Goal: Use online tool/utility: Use online tool/utility

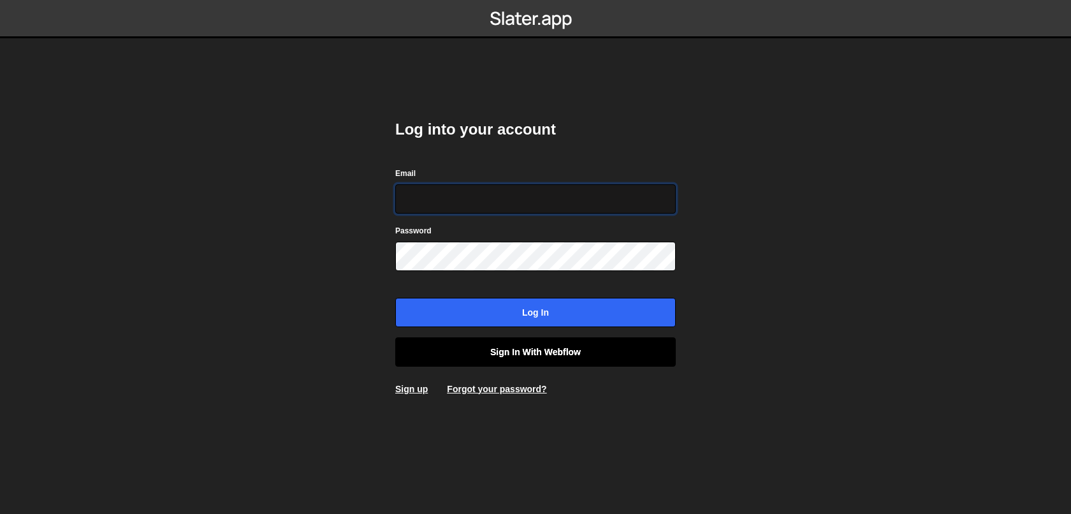
type input "axel@studioelias.fr"
click at [485, 356] on link "Sign in with Webflow" at bounding box center [535, 351] width 280 height 29
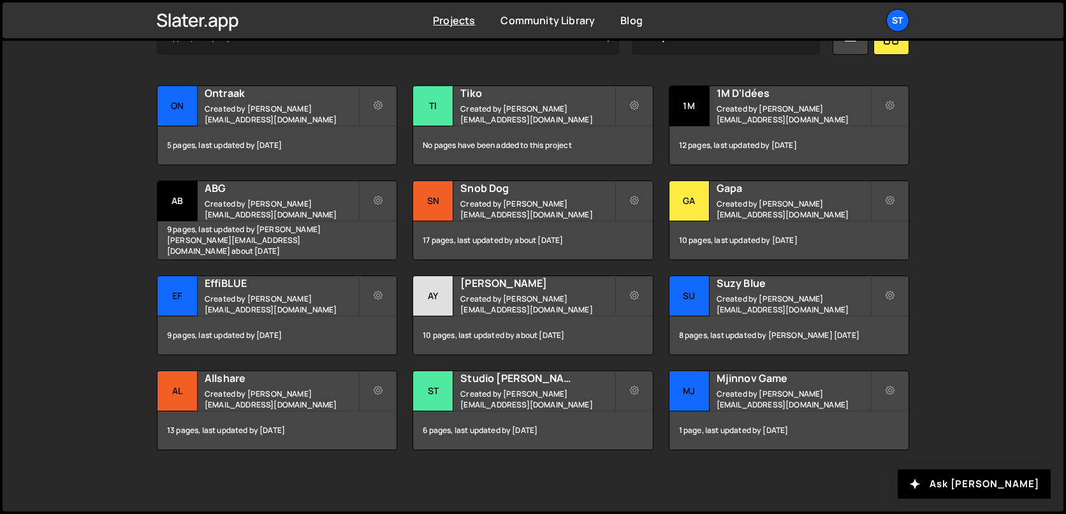
scroll to position [426, 0]
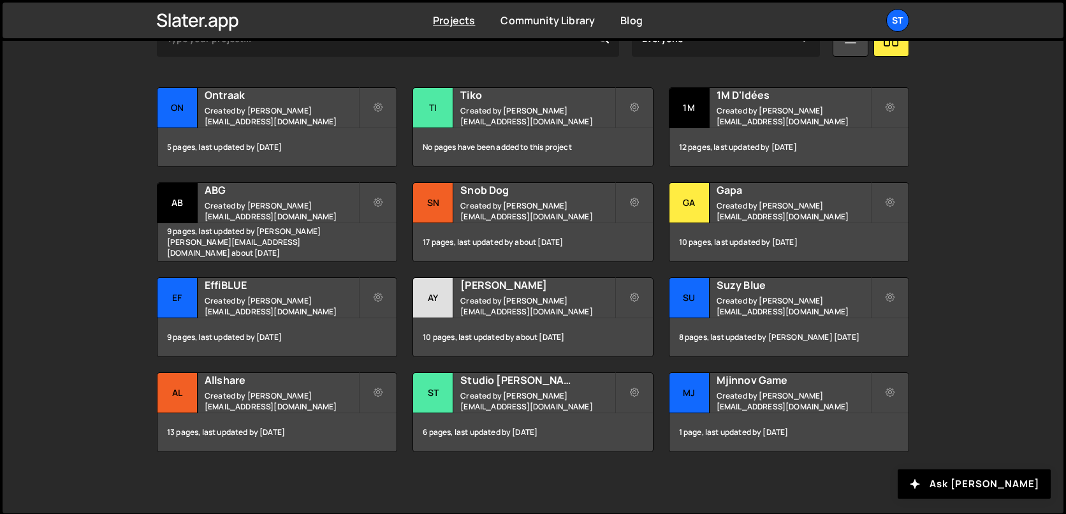
click at [748, 78] on div "Search for a project Created By Everyone lucas@studioelias.fr axel@studioelias.…" at bounding box center [533, 227] width 752 height 449
click at [740, 96] on h2 "1M D'Idées" at bounding box center [793, 95] width 154 height 14
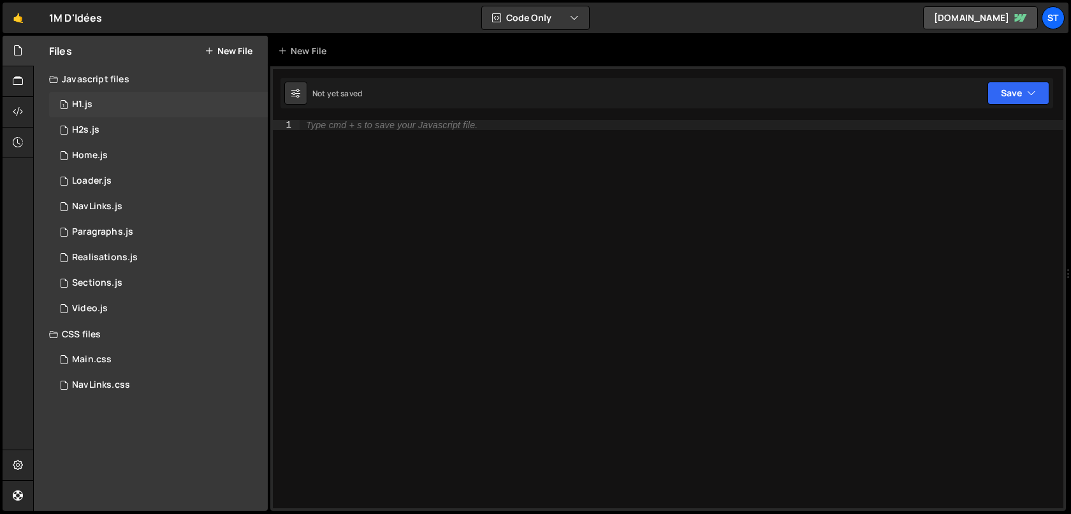
click at [92, 96] on div "1 H1.js 0" at bounding box center [158, 104] width 219 height 25
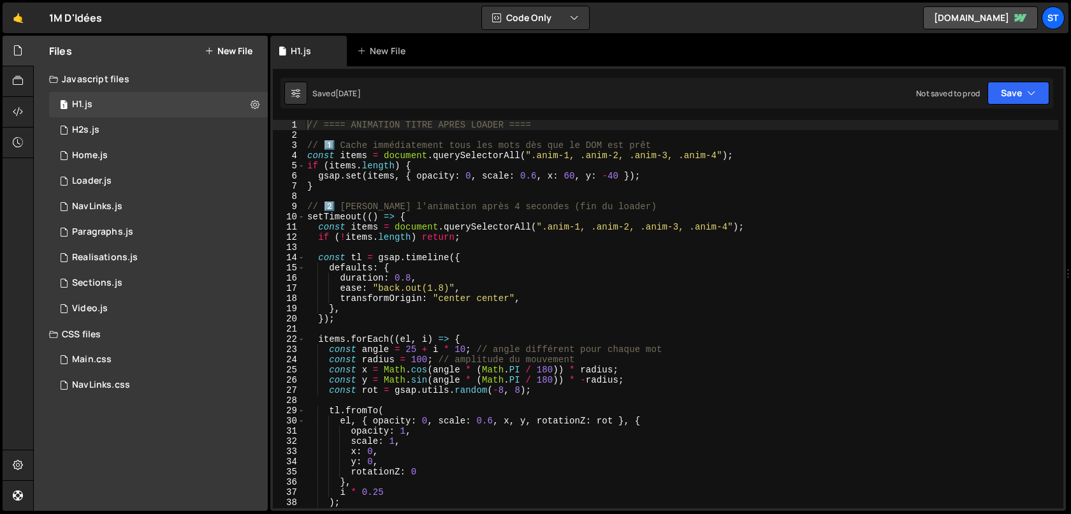
click at [586, 247] on div "// ==== ANIMATION TITRE APRÈS LOADER ==== // 1️⃣ Cache immédiatement tous les m…" at bounding box center [681, 324] width 753 height 409
type textarea "}, 4000);"
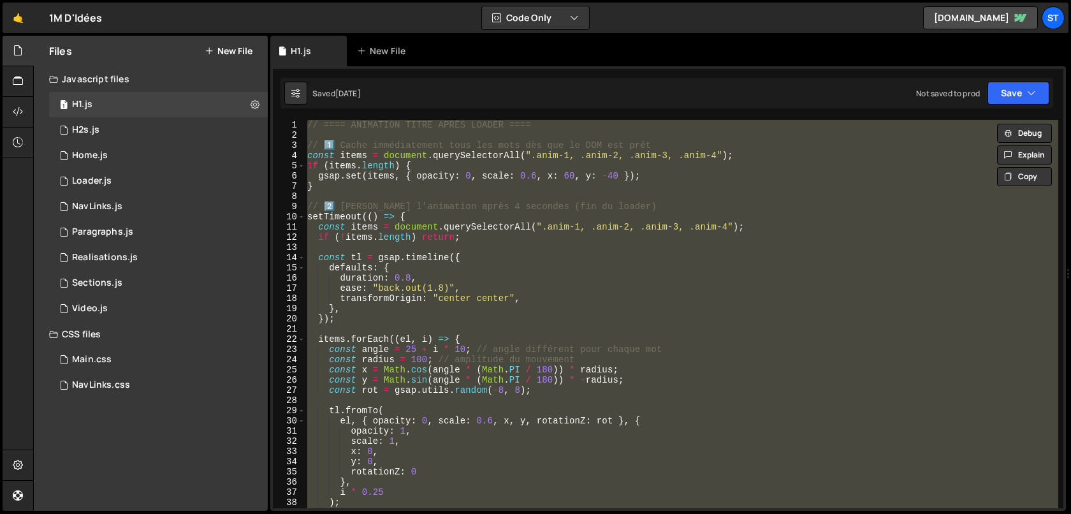
paste textarea
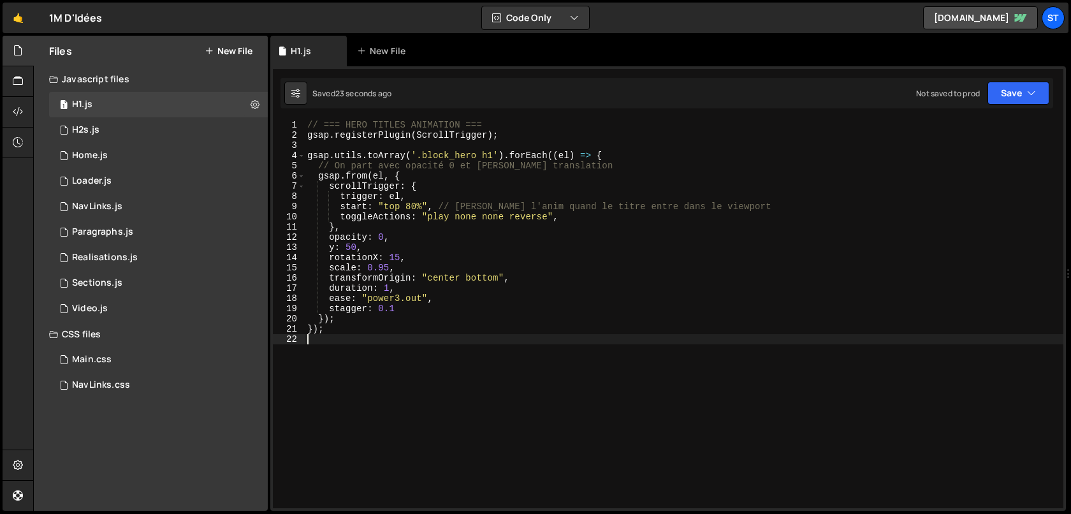
click at [447, 169] on div "// === HERO TITLES ANIMATION === gsap . registerPlugin ( ScrollTrigger ) ; gsap…" at bounding box center [684, 324] width 758 height 409
type textarea "});"
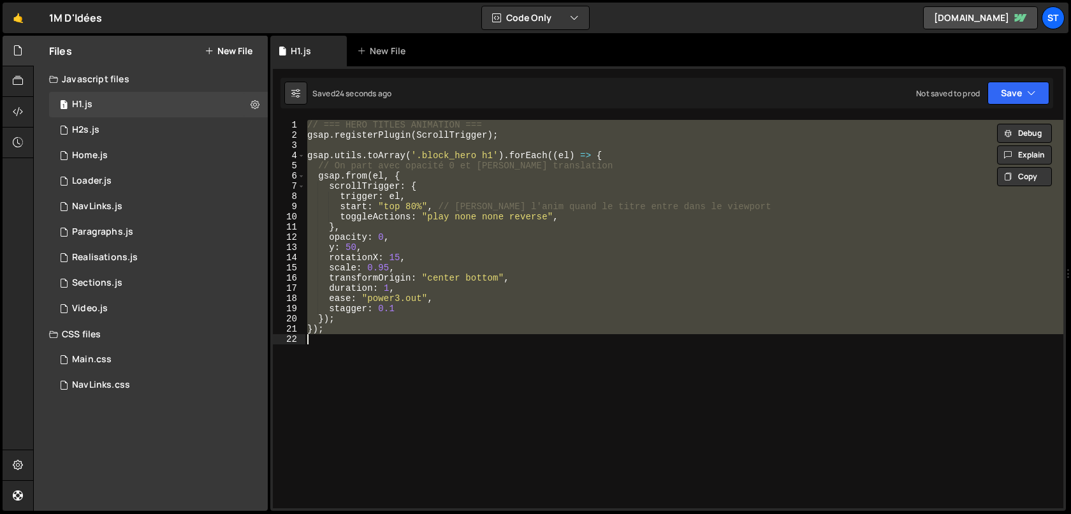
paste textarea
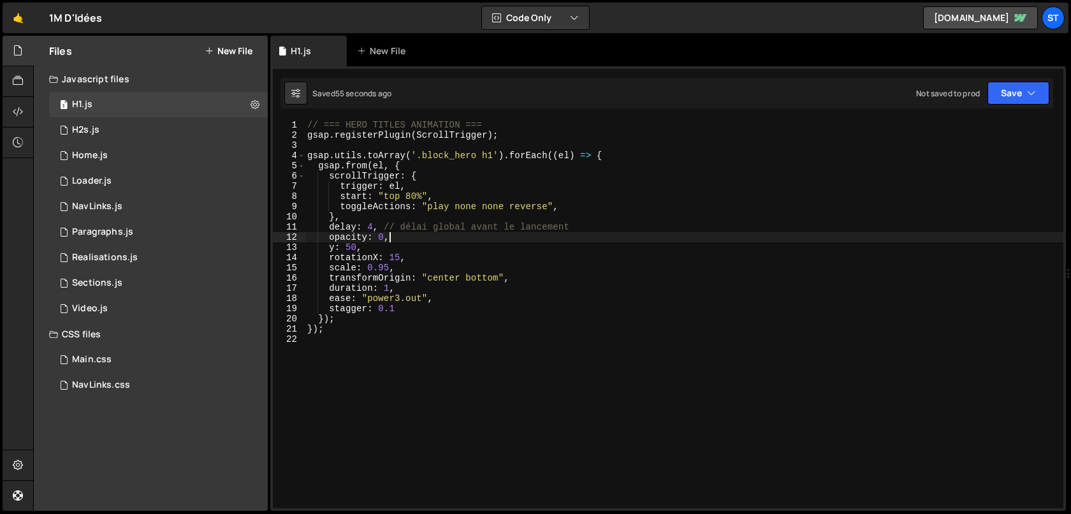
click at [424, 236] on div "// === HERO TITLES ANIMATION === gsap . registerPlugin ( ScrollTrigger ) ; gsap…" at bounding box center [684, 324] width 758 height 409
type textarea "});"
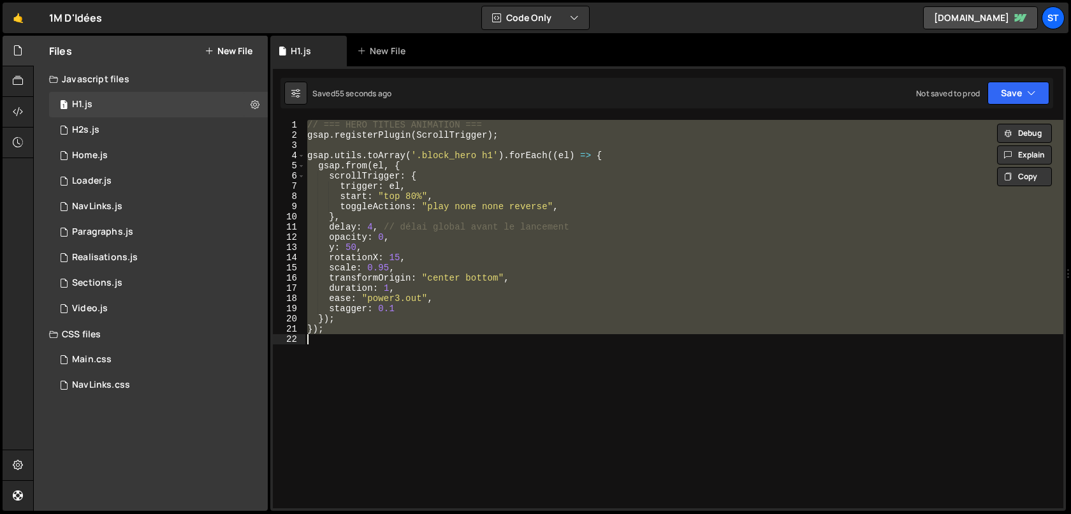
paste textarea
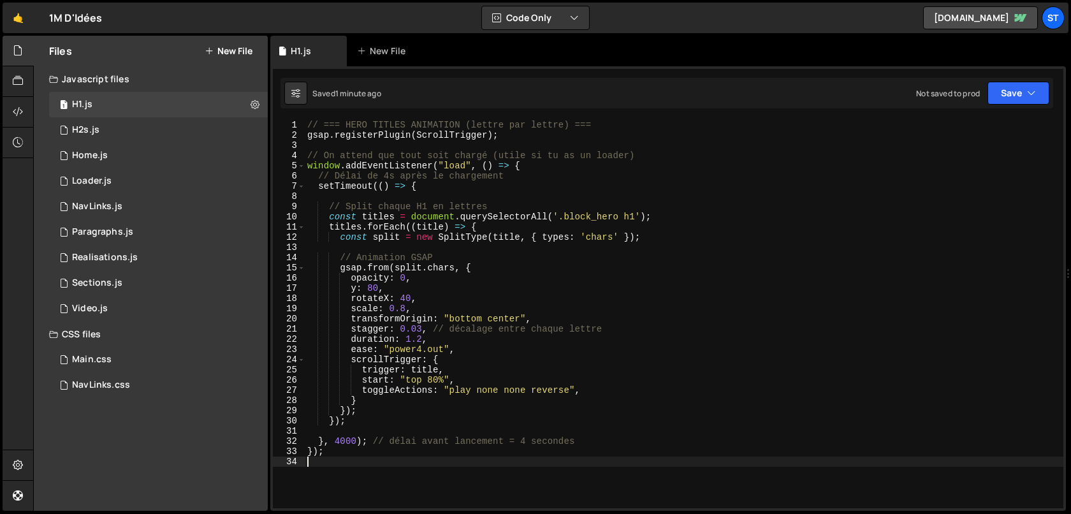
click at [355, 184] on div "// === HERO TITLES ANIMATION (lettre par lettre) === gsap . registerPlugin ( Sc…" at bounding box center [684, 324] width 758 height 409
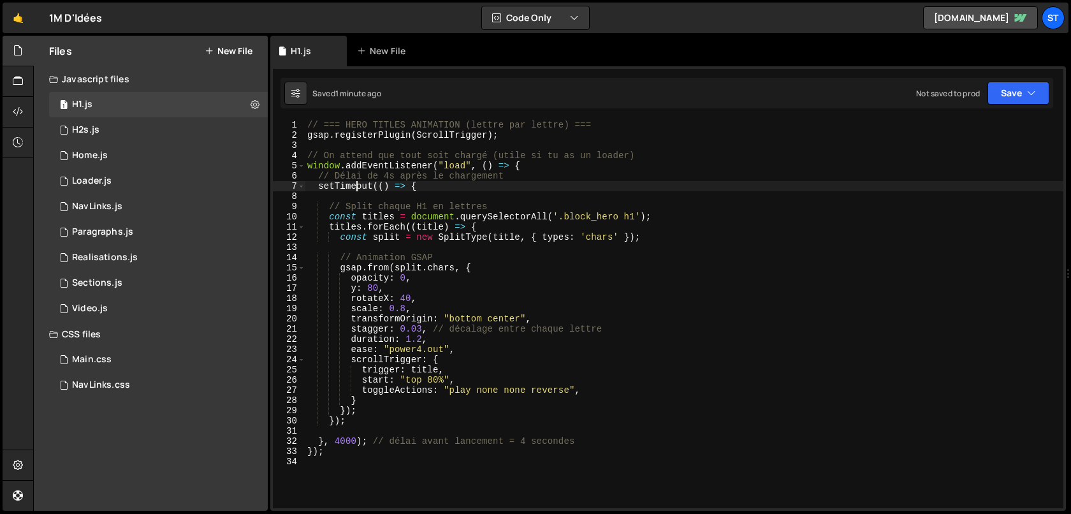
type textarea "});"
paste textarea
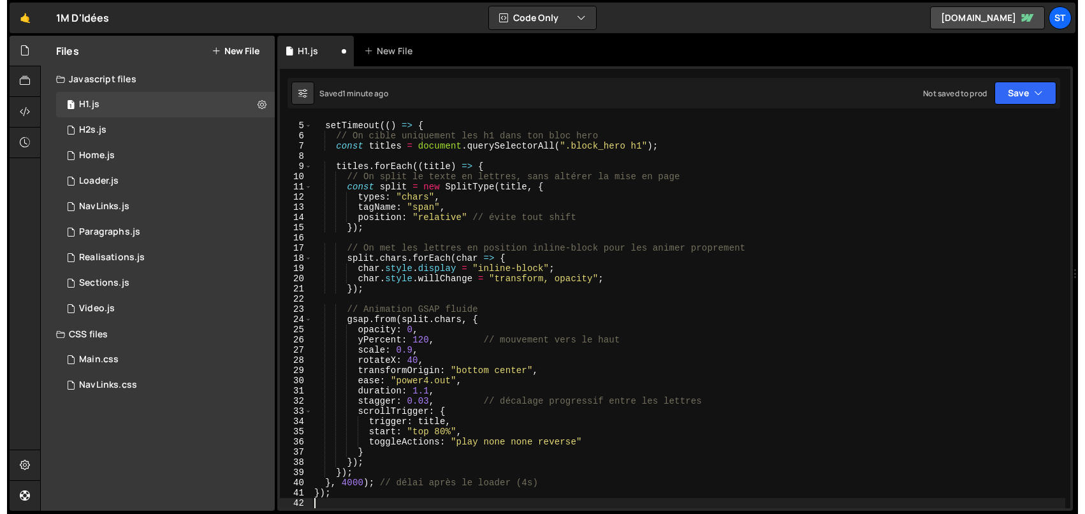
scroll to position [40, 0]
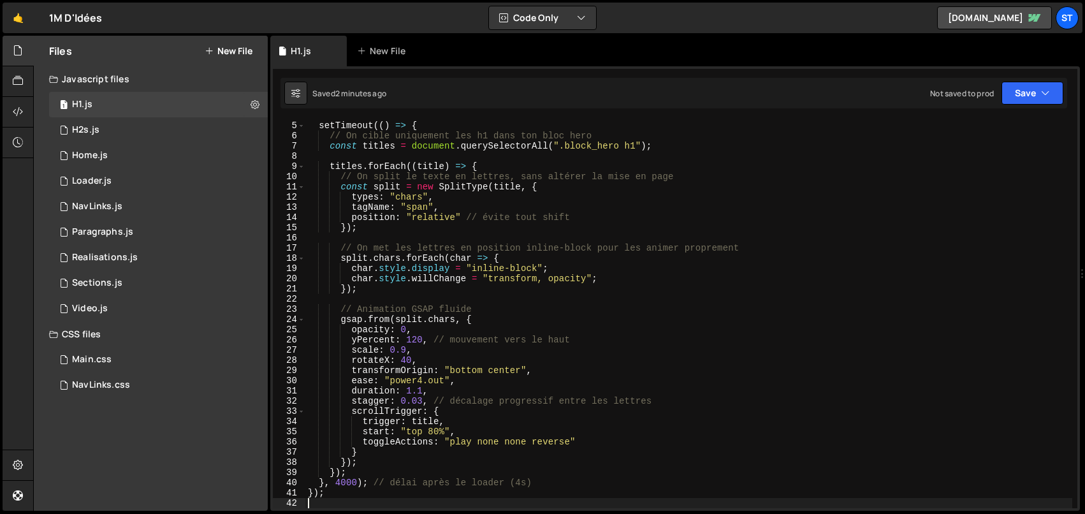
click at [476, 191] on div "window . addEventListener ( "load" , ( ) => { setTimeout (( ) => { // On cible …" at bounding box center [688, 314] width 767 height 409
click at [532, 181] on div "window . addEventListener ( "load" , ( ) => { setTimeout (( ) => { // On cible …" at bounding box center [688, 314] width 767 height 409
type textarea "});"
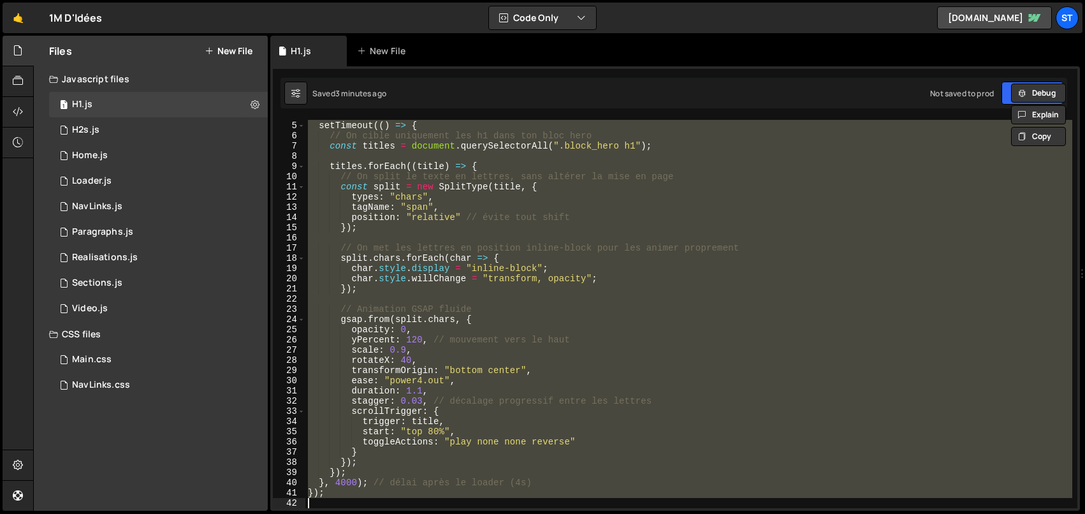
paste textarea
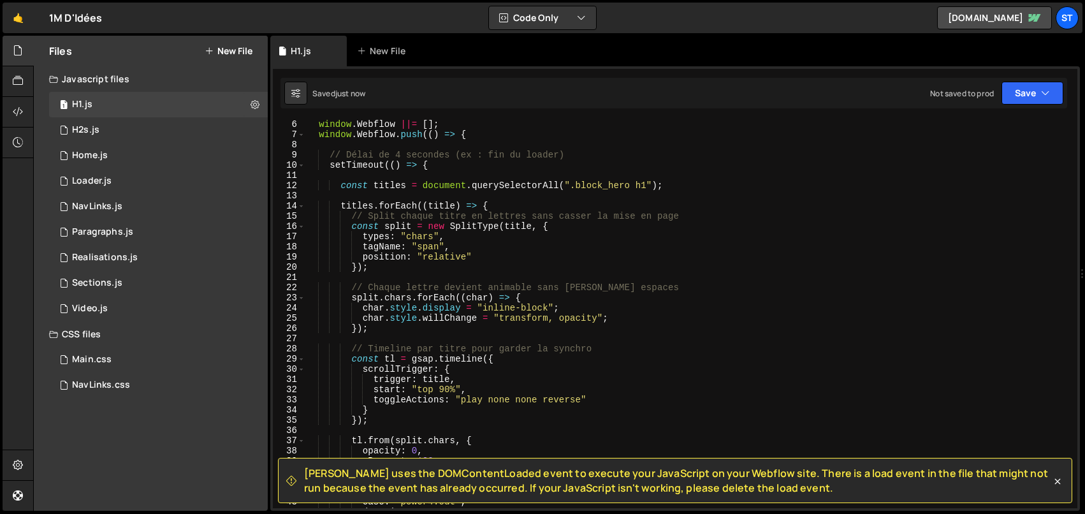
scroll to position [0, 0]
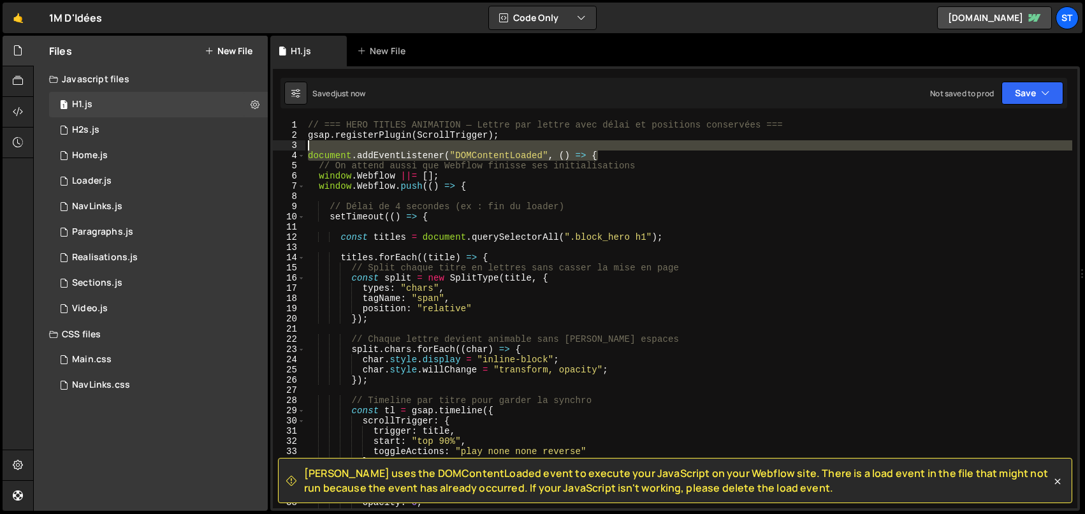
drag, startPoint x: 606, startPoint y: 157, endPoint x: 599, endPoint y: 149, distance: 10.4
click at [599, 149] on div "// === HERO TITLES ANIMATION — Lettre par lettre avec délai et positions conser…" at bounding box center [688, 324] width 767 height 409
type textarea "document.addEventListener("DOMContentLoaded", () => {"
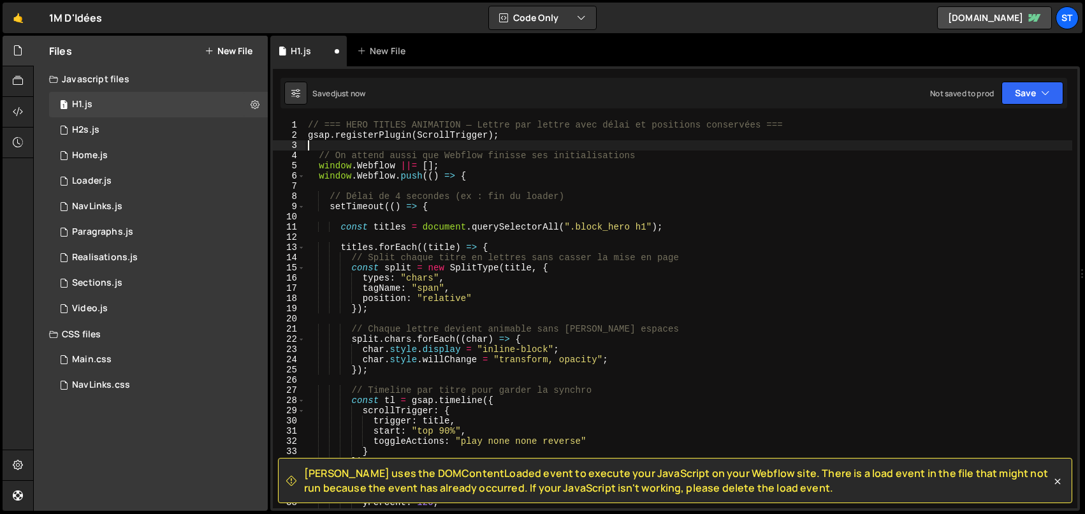
scroll to position [321, 0]
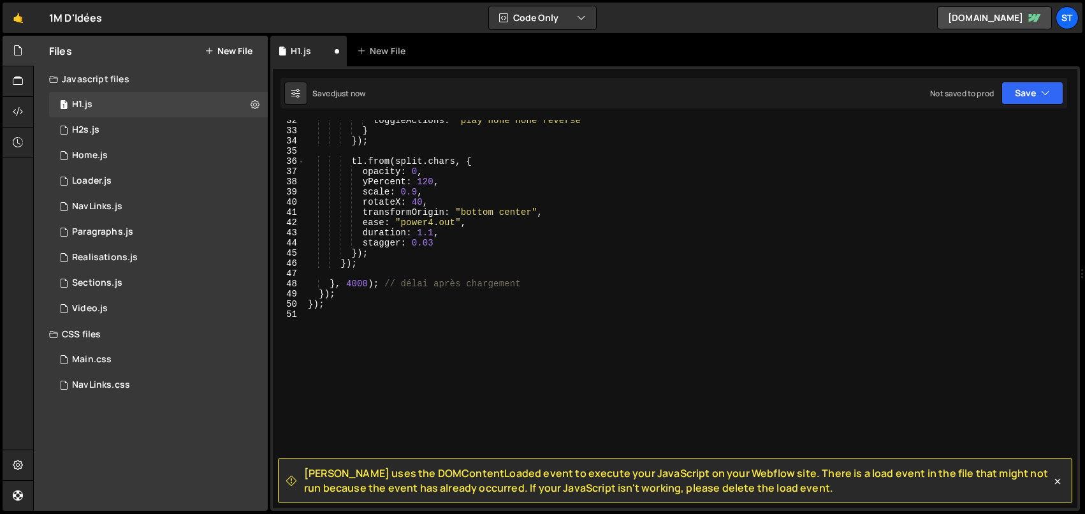
click at [347, 301] on div "toggleActions : "play none none reverse" } }) ; tl . from ( split . chars , { o…" at bounding box center [688, 319] width 767 height 409
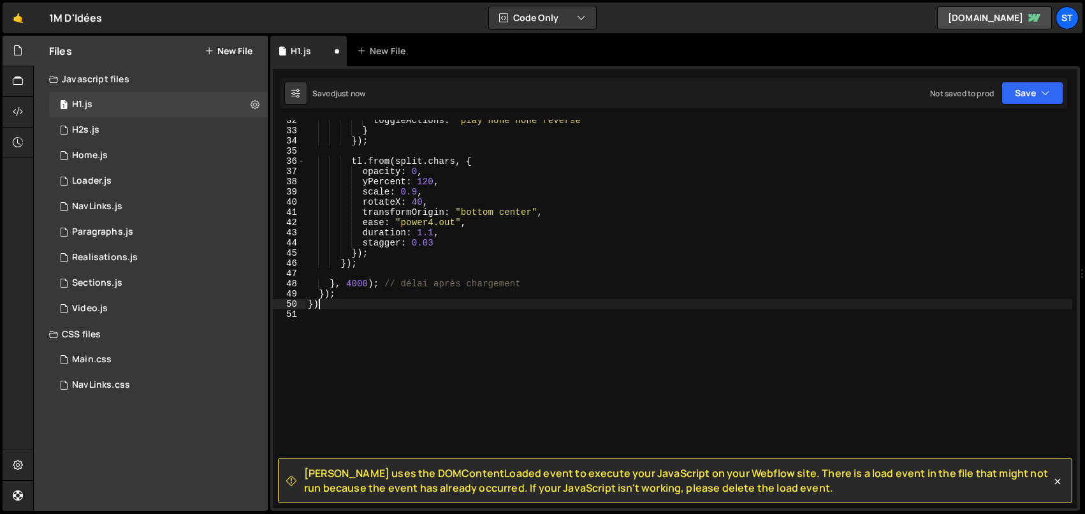
type textarea "}"
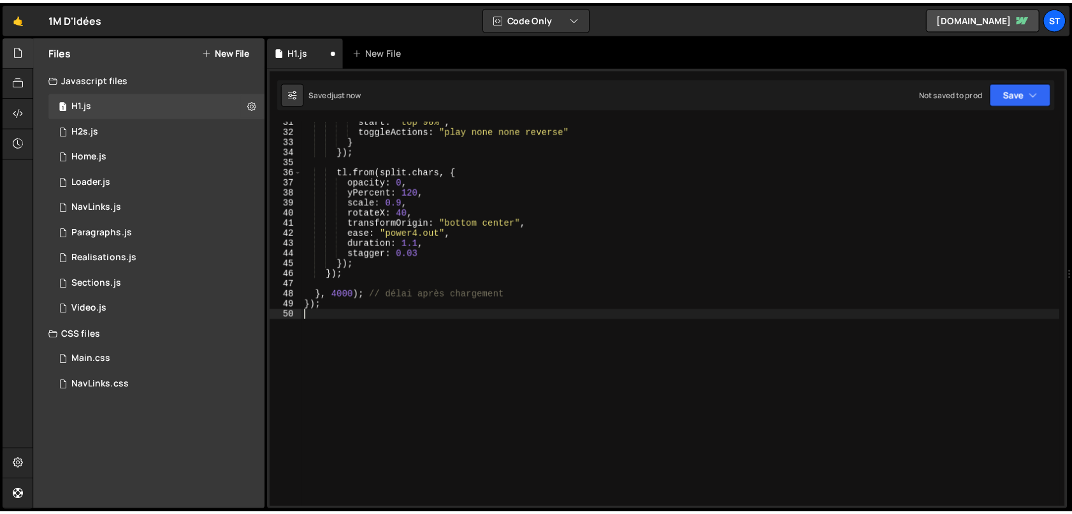
scroll to position [311, 0]
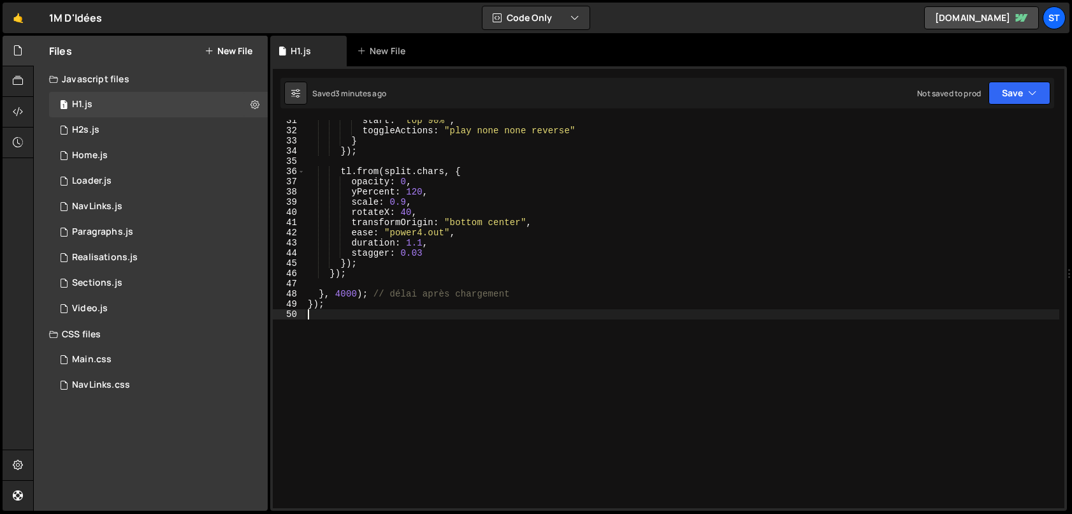
click at [416, 247] on div "start : "top 90%" , toggleActions : "play none none reverse" } }) ; tl . from (…" at bounding box center [682, 319] width 754 height 409
type textarea "});"
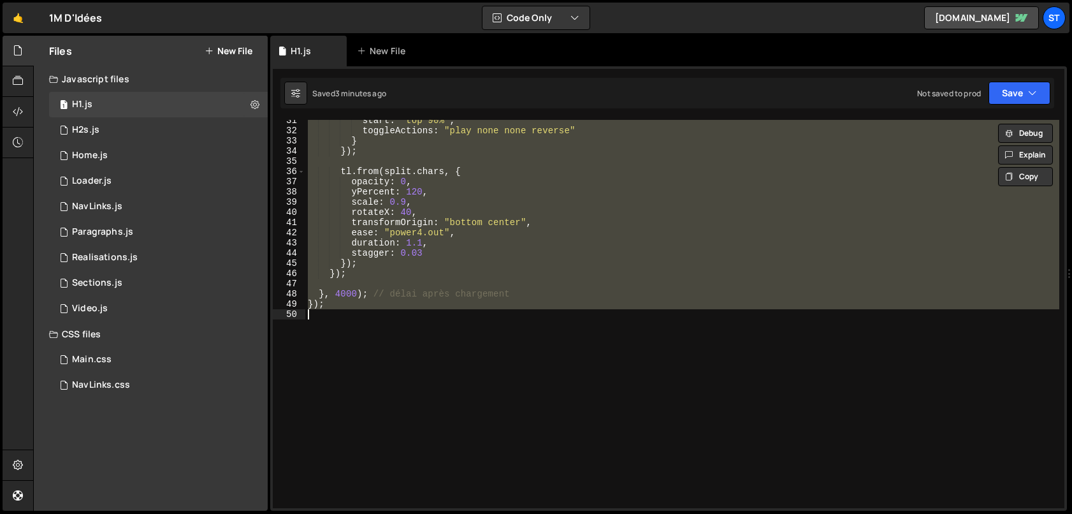
paste textarea
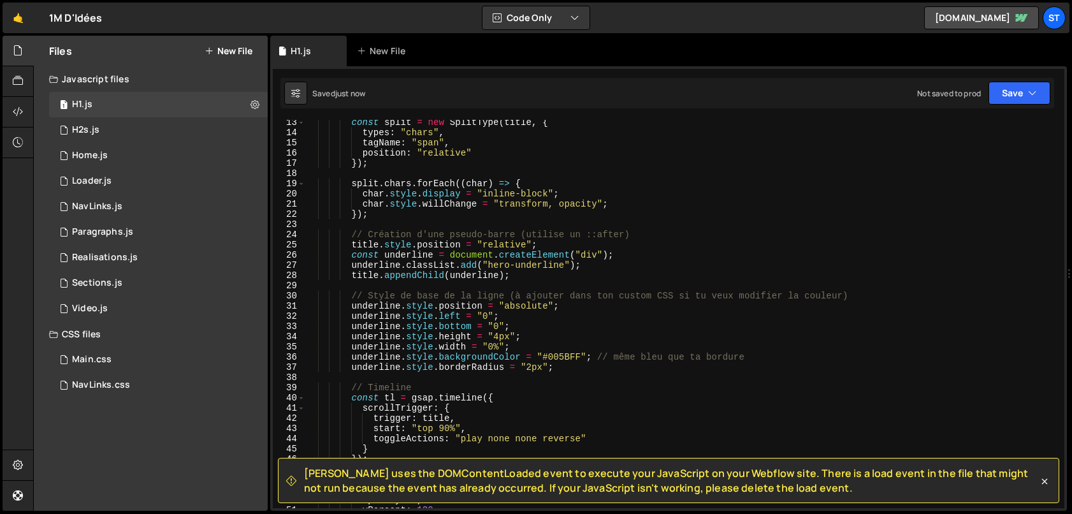
scroll to position [0, 0]
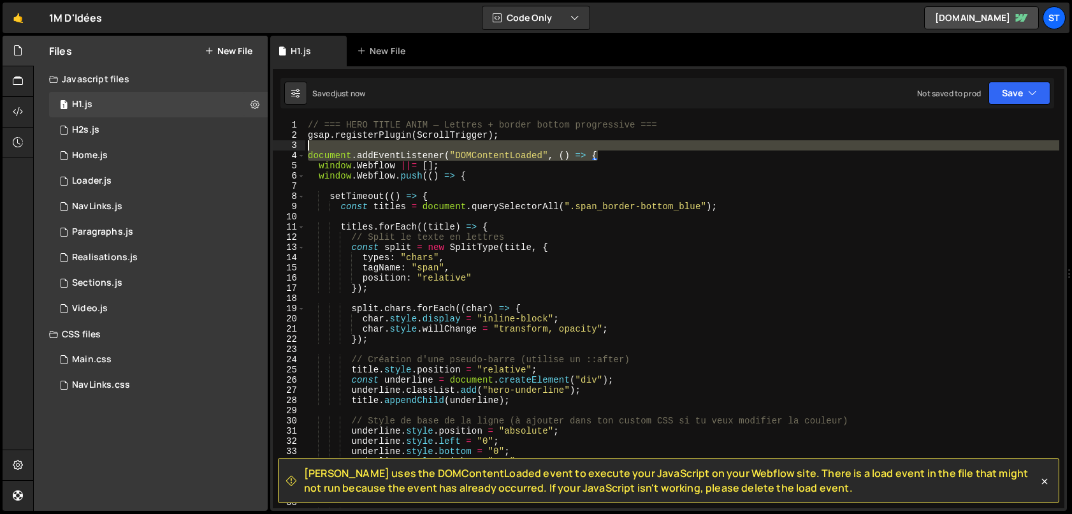
click at [624, 145] on div "// === HERO TITLE ANIM — Lettres + border bottom progressive === gsap . registe…" at bounding box center [682, 324] width 754 height 409
type textarea "document.addEventListener("DOMContentLoaded", () => {"
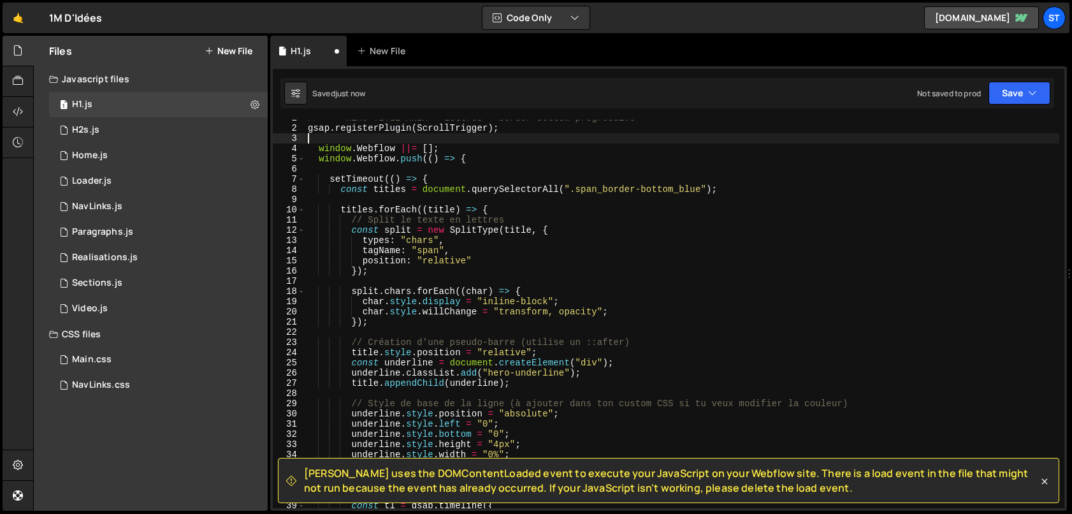
scroll to position [515, 0]
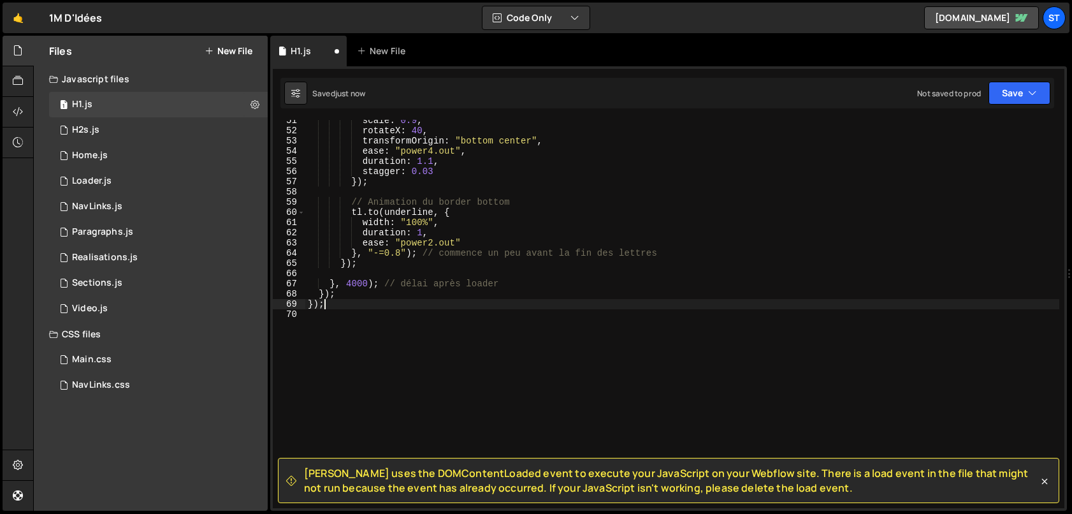
click at [415, 299] on div "scale : 0.9 , rotateX : 40 , transformOrigin : "bottom center" , ease : "power4…" at bounding box center [682, 319] width 754 height 409
type textarea "}"
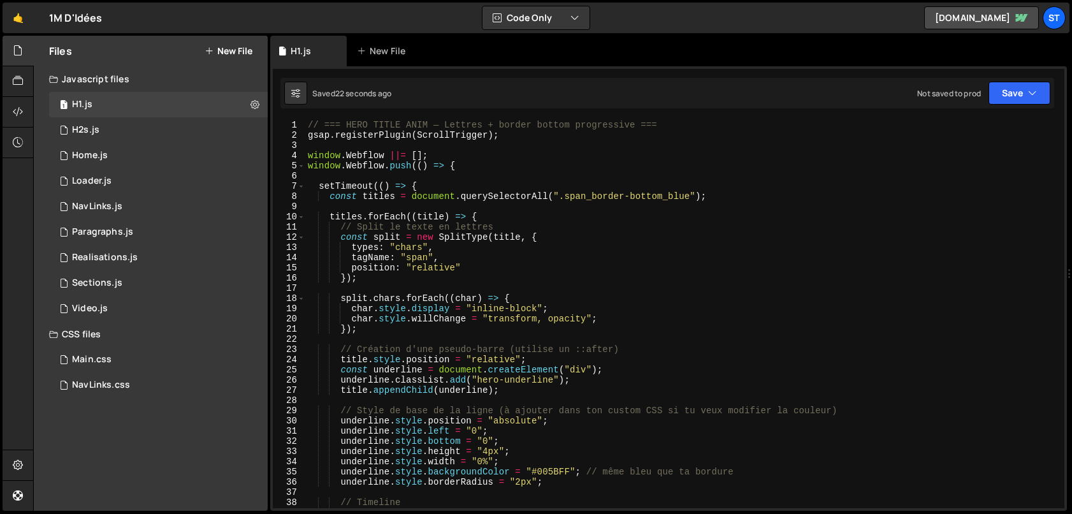
scroll to position [0, 0]
drag, startPoint x: 558, startPoint y: 194, endPoint x: 691, endPoint y: 199, distance: 133.9
click at [691, 199] on div "// === HERO TITLE ANIM — Lettres + border bottom progressive === gsap . registe…" at bounding box center [682, 324] width 754 height 409
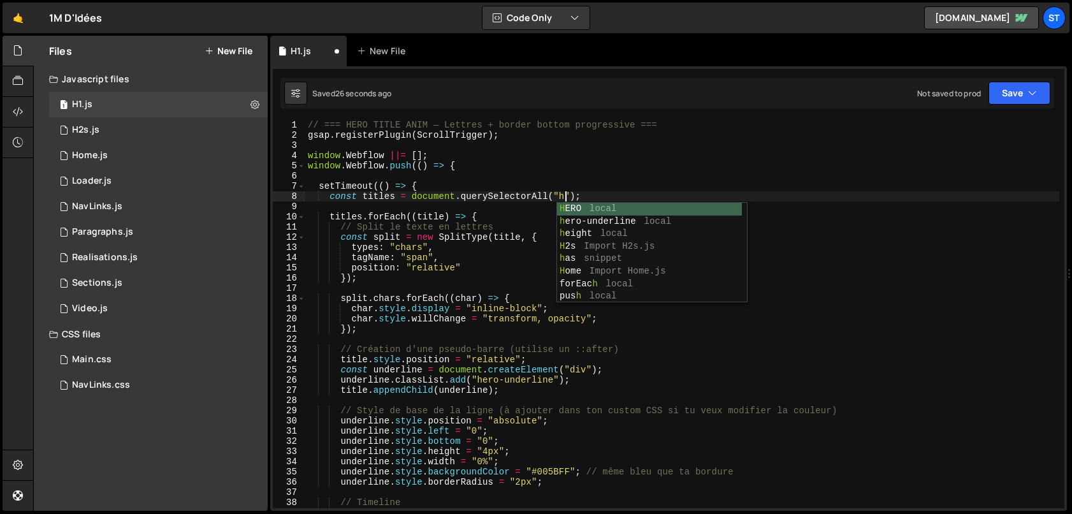
scroll to position [0, 18]
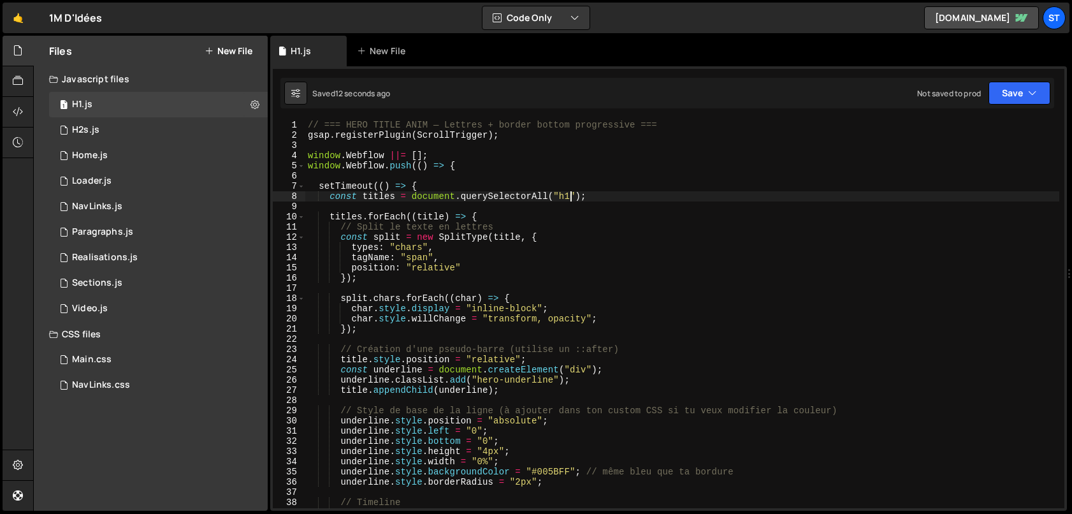
click at [529, 252] on div "// === HERO TITLE ANIM — Lettres + border bottom progressive === gsap . registe…" at bounding box center [682, 324] width 754 height 409
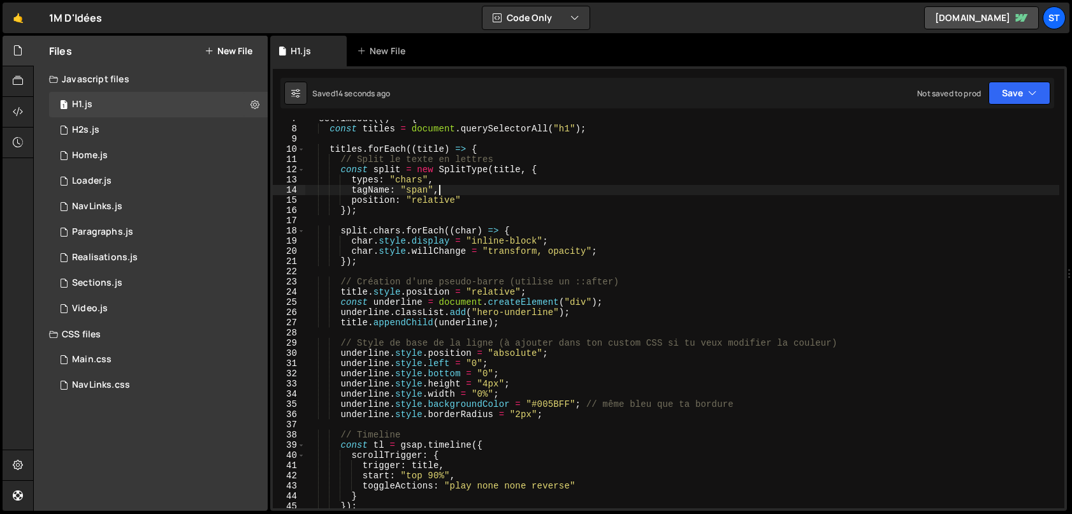
scroll to position [77, 0]
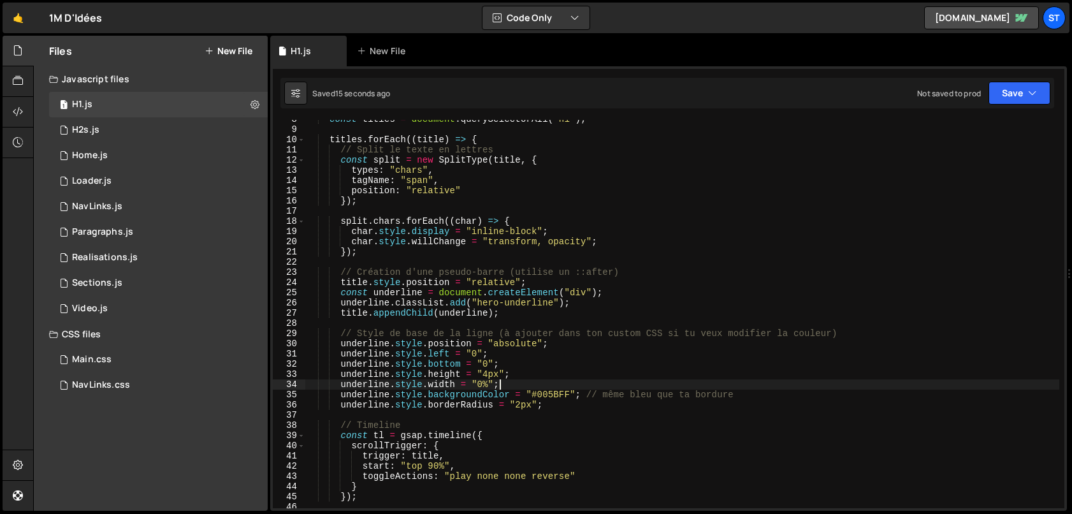
click at [558, 389] on div "const titles = document . querySelectorAll ( "h1" ) ; titles . forEach (( title…" at bounding box center [682, 318] width 754 height 409
click at [558, 389] on div "const titles = document . querySelectorAll ( "h1" ) ; titles . forEach (( title…" at bounding box center [682, 314] width 754 height 388
click at [558, 389] on div "const titles = document . querySelectorAll ( "h1" ) ; titles . forEach (( title…" at bounding box center [682, 318] width 754 height 409
click at [554, 391] on div "const titles = document . querySelectorAll ( "h1" ) ; titles . forEach (( title…" at bounding box center [682, 318] width 754 height 409
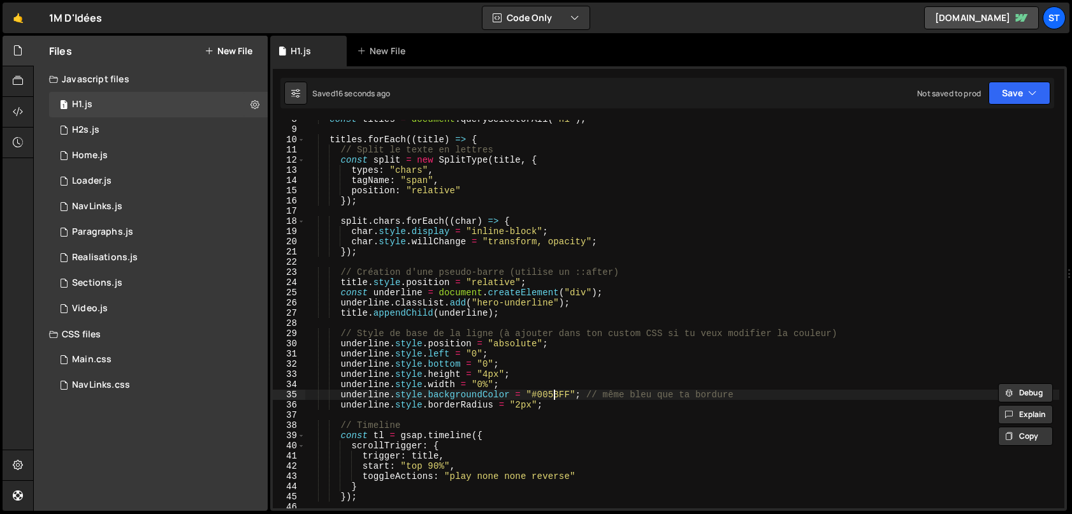
click at [554, 391] on div "const titles = document . querySelectorAll ( "h1" ) ; titles . forEach (( title…" at bounding box center [682, 318] width 754 height 409
paste textarea "#3725cc"
click at [540, 394] on div "const titles = document . querySelectorAll ( "h1" ) ; titles . forEach (( title…" at bounding box center [682, 318] width 754 height 409
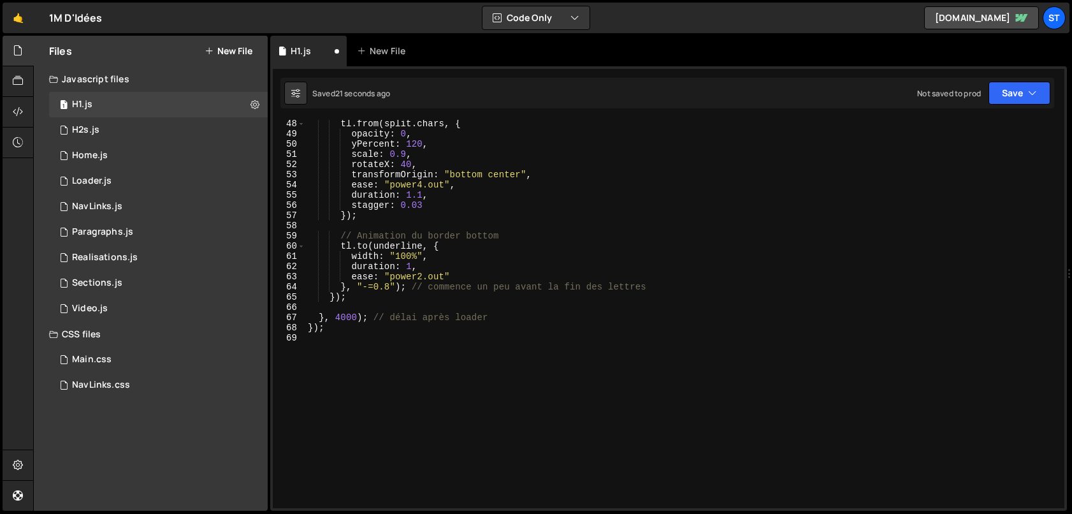
scroll to position [153, 0]
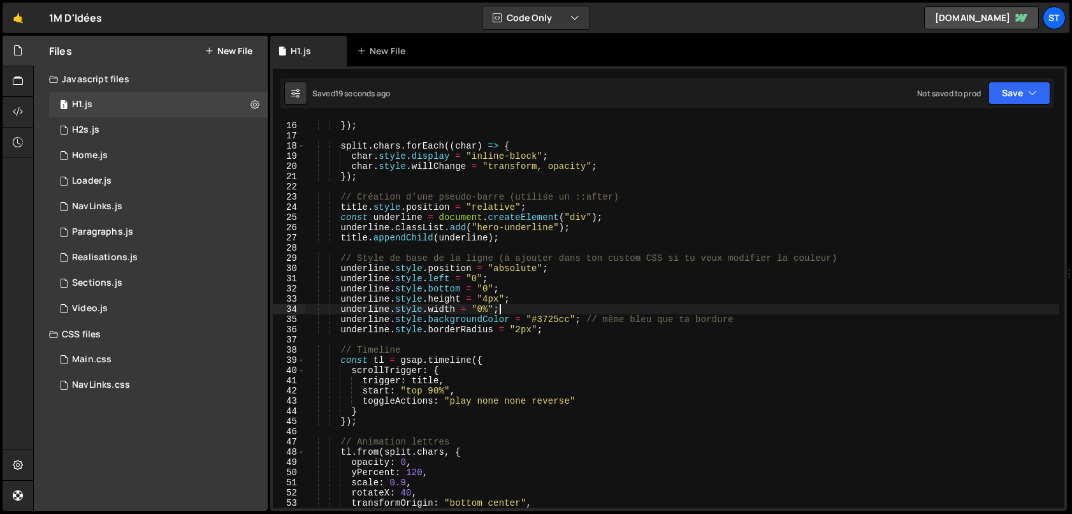
click at [690, 314] on div "position : "relative" }) ; split . chars . forEach (( char ) => { char . style …" at bounding box center [682, 314] width 754 height 409
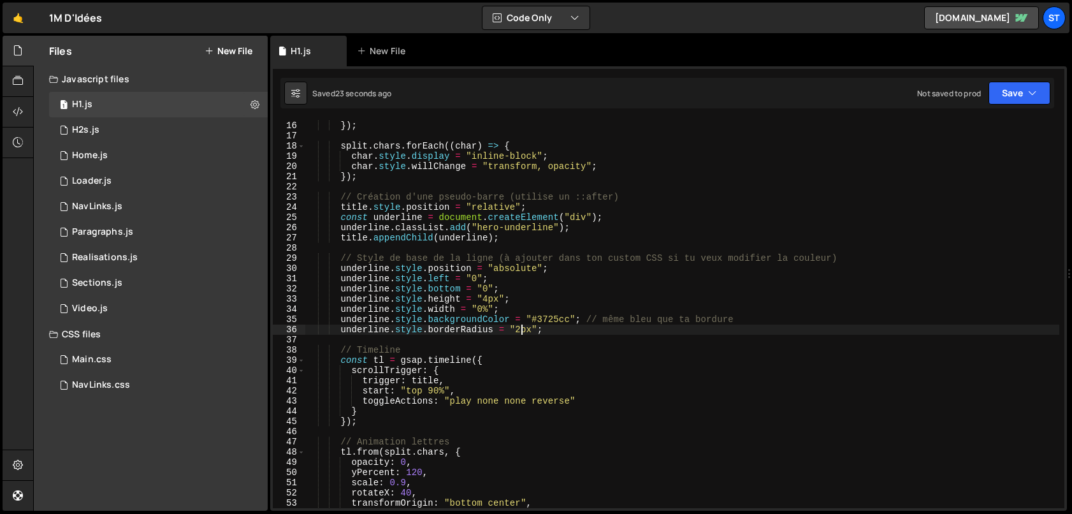
click at [522, 331] on div "position : "relative" }) ; split . chars . forEach (( char ) => { char . style …" at bounding box center [682, 314] width 754 height 409
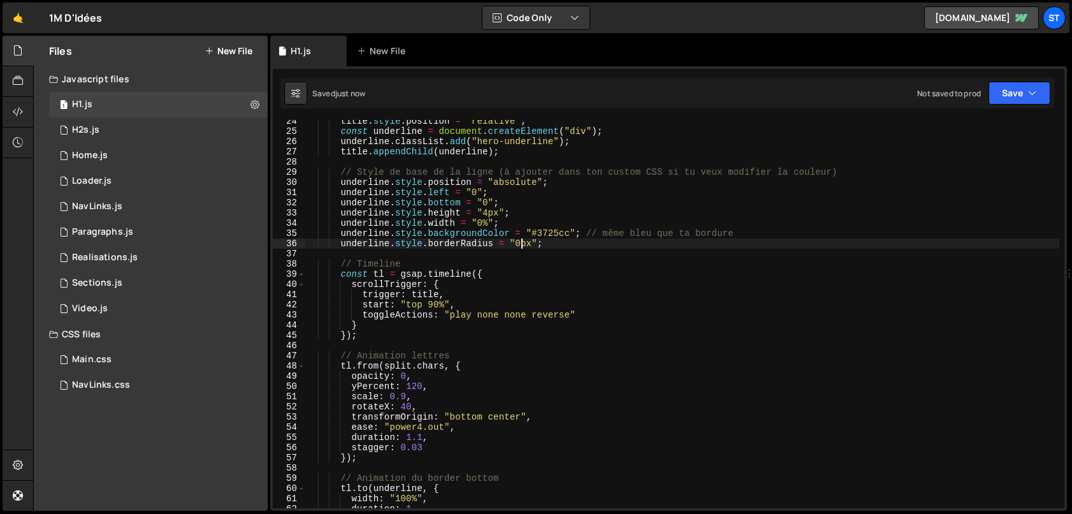
scroll to position [240, 0]
type textarea "underline.style.borderRadius = "0px";"
click at [589, 340] on div "title . style . position = "relative" ; const underline = document . createElem…" at bounding box center [682, 319] width 754 height 409
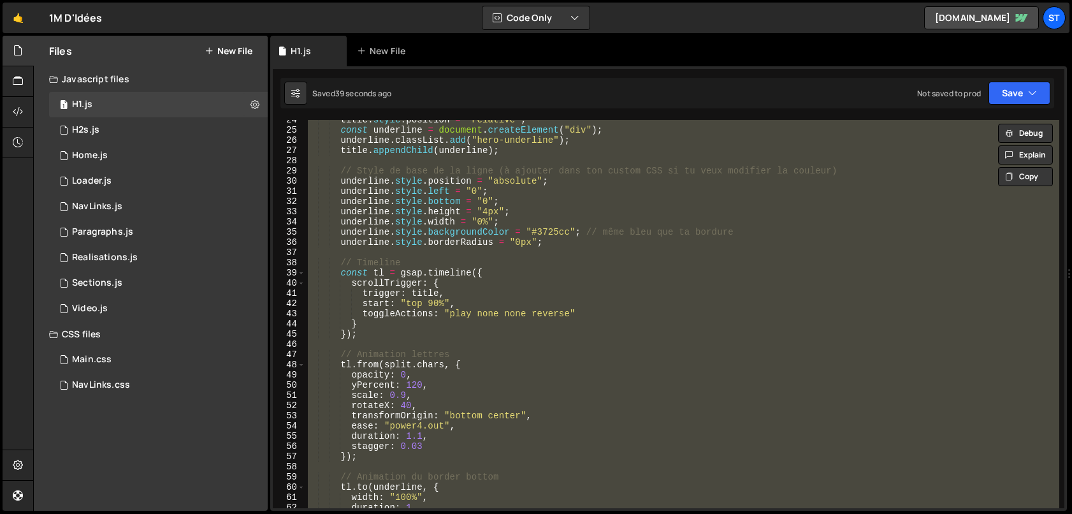
click at [475, 334] on div "title . style . position = "relative" ; const underline = document . createElem…" at bounding box center [682, 314] width 754 height 388
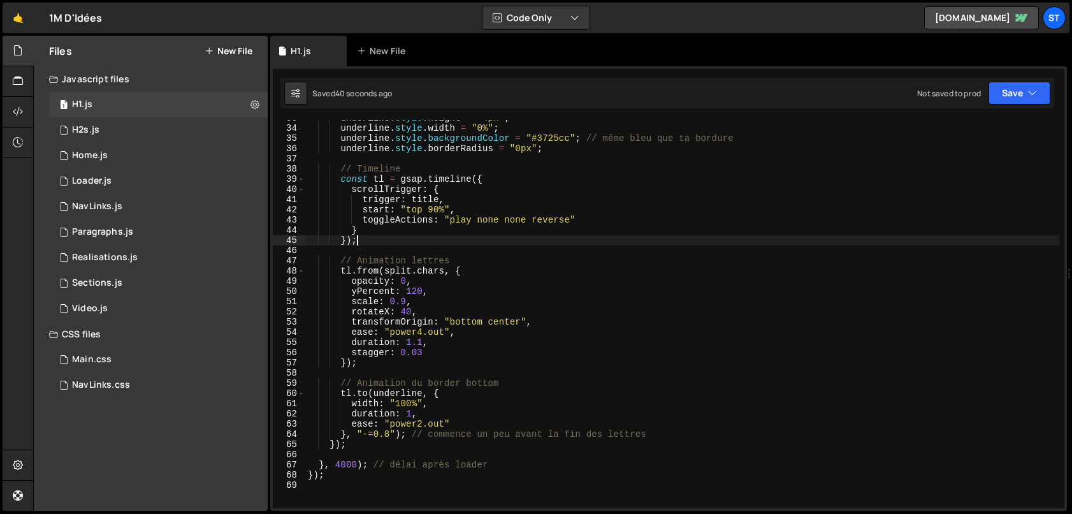
scroll to position [333, 0]
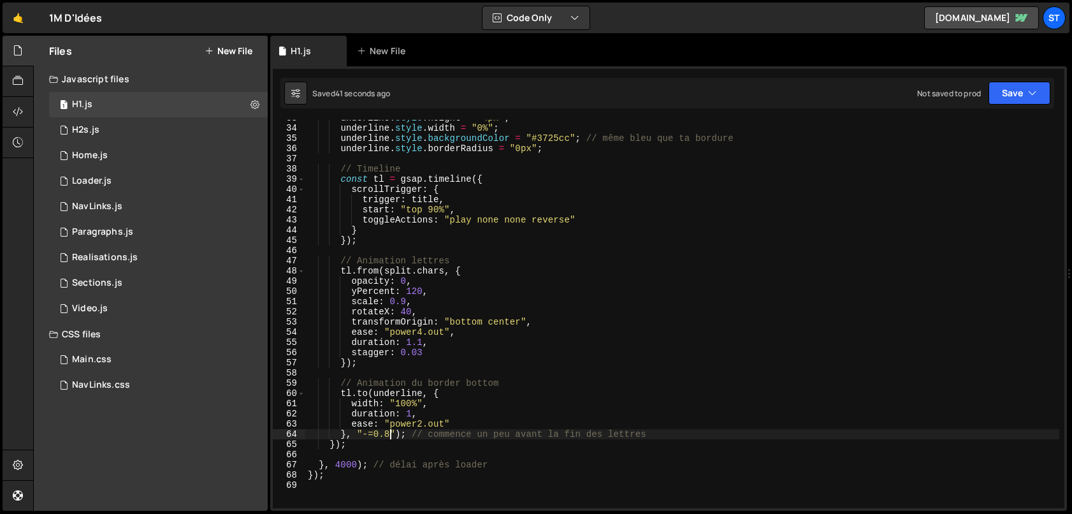
click at [388, 433] on div "underline . style . height = "4px" ; underline . style . width = "0%" ; underli…" at bounding box center [682, 317] width 754 height 409
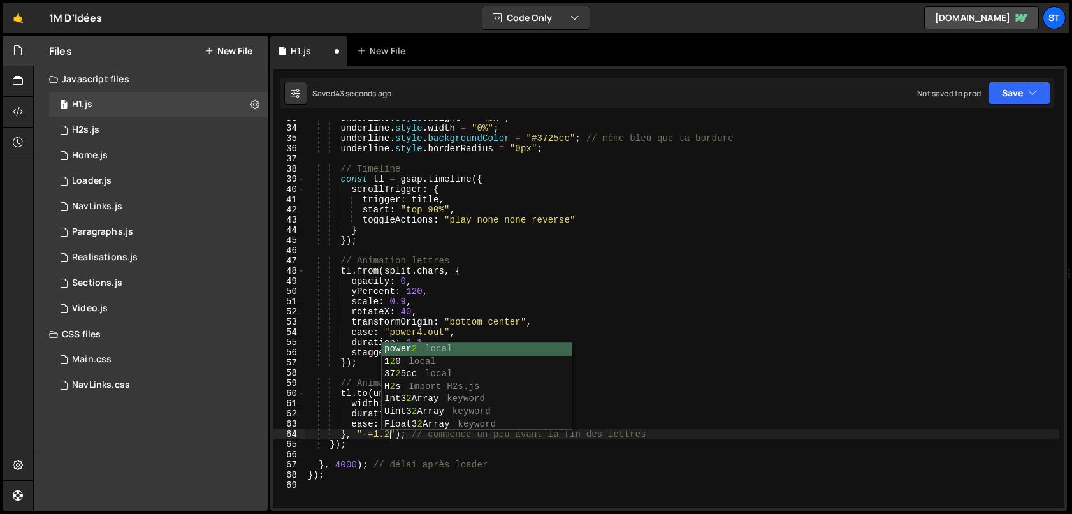
scroll to position [0, 6]
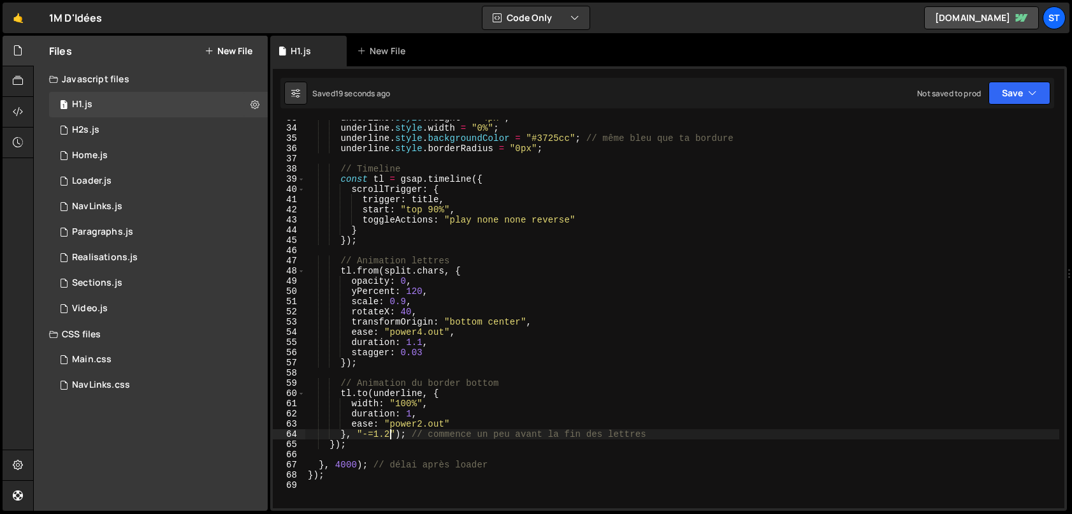
click at [481, 296] on div "underline . style . height = "4px" ; underline . style . width = "0%" ; underli…" at bounding box center [682, 317] width 754 height 409
type textarea "});"
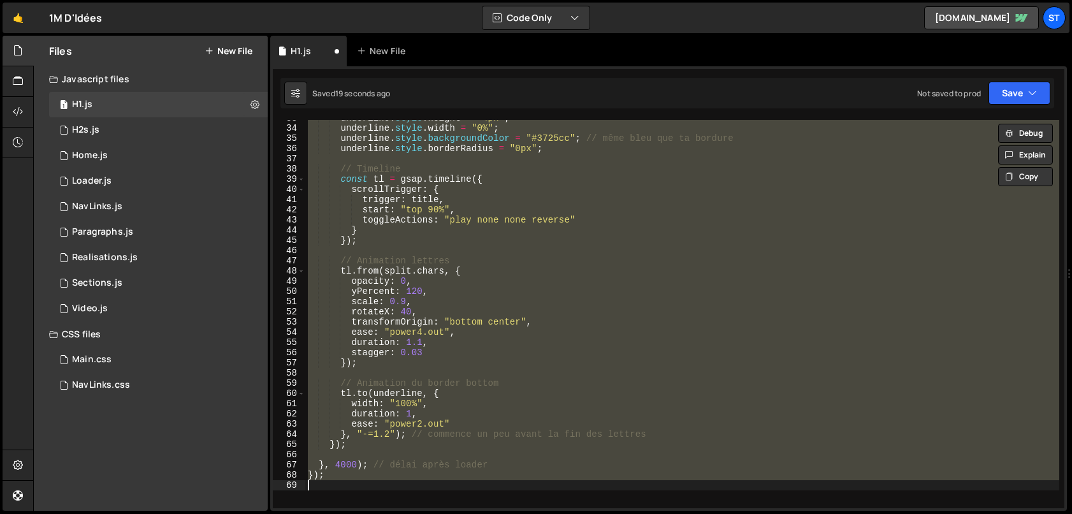
paste textarea
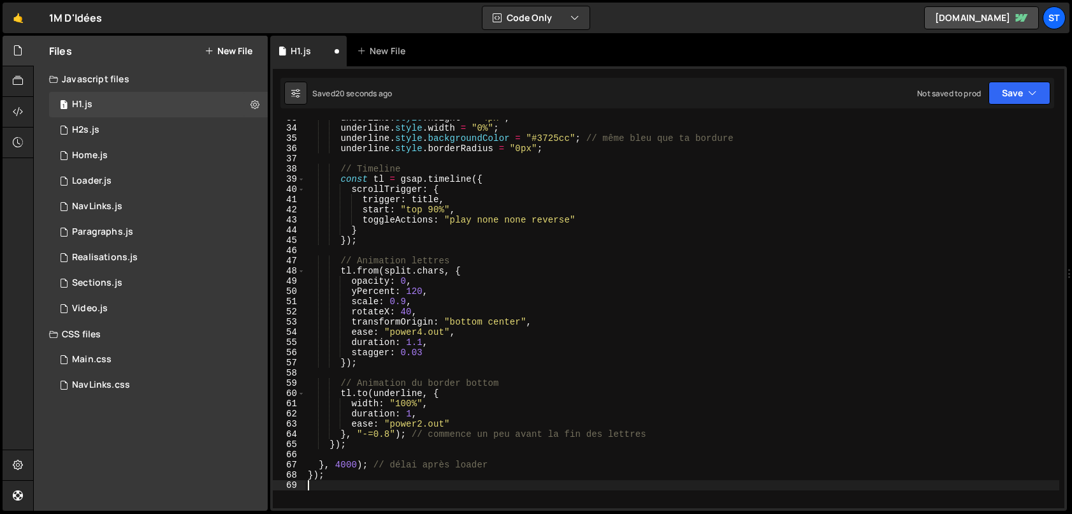
click at [470, 401] on div "underline . style . height = "4px" ; underline . style . width = "0%" ; underli…" at bounding box center [682, 317] width 754 height 409
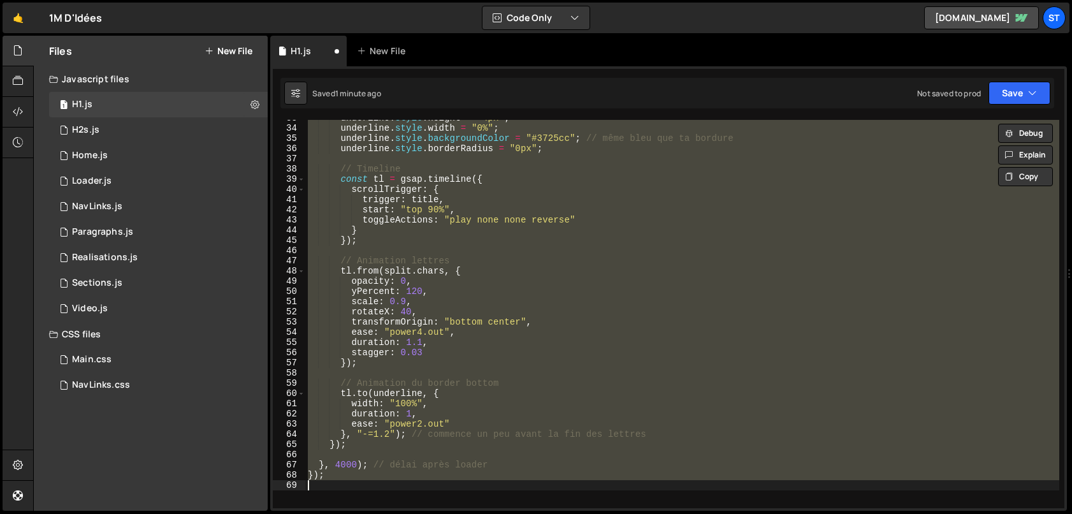
click at [618, 305] on div "underline . style . height = "4px" ; underline . style . width = "0%" ; underli…" at bounding box center [682, 317] width 754 height 409
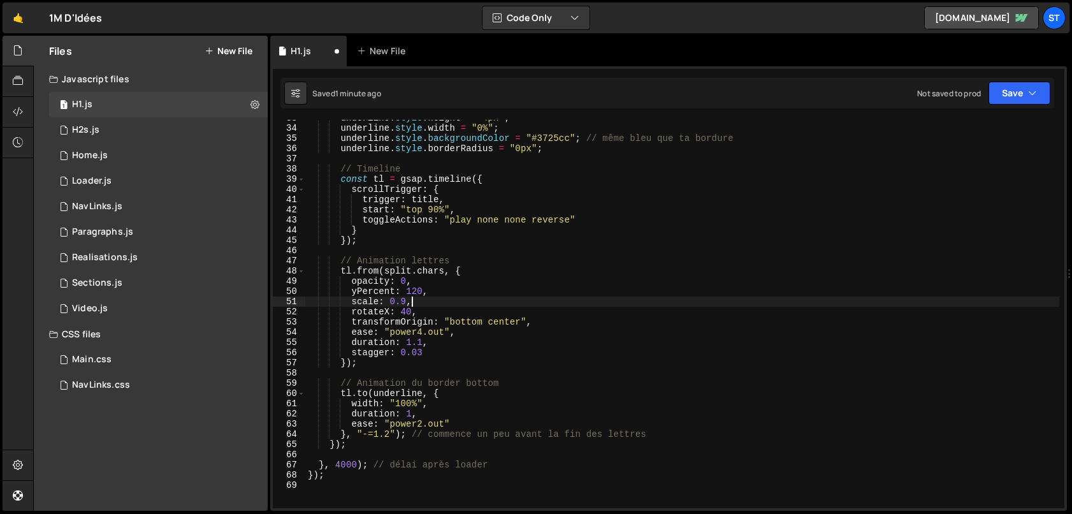
type textarea "});"
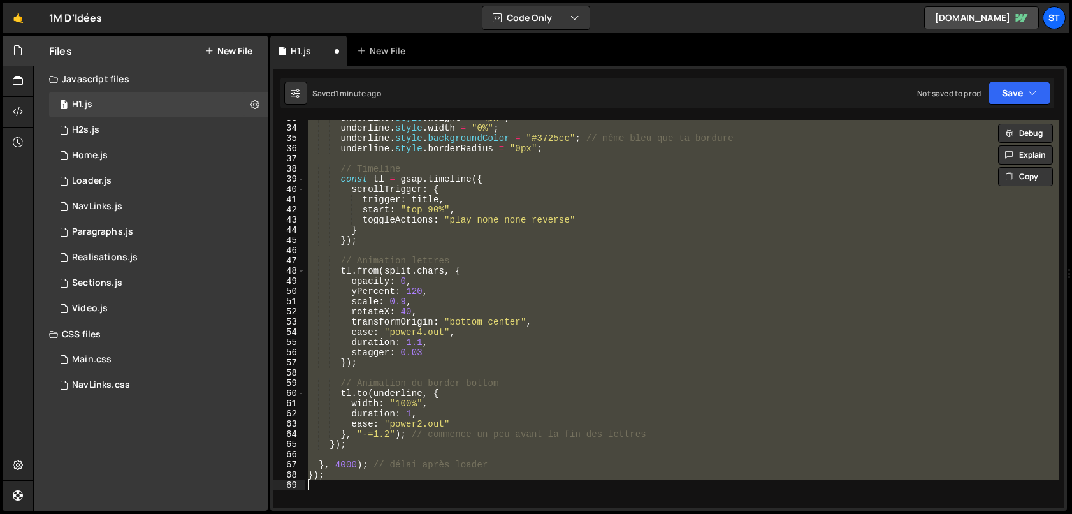
paste textarea
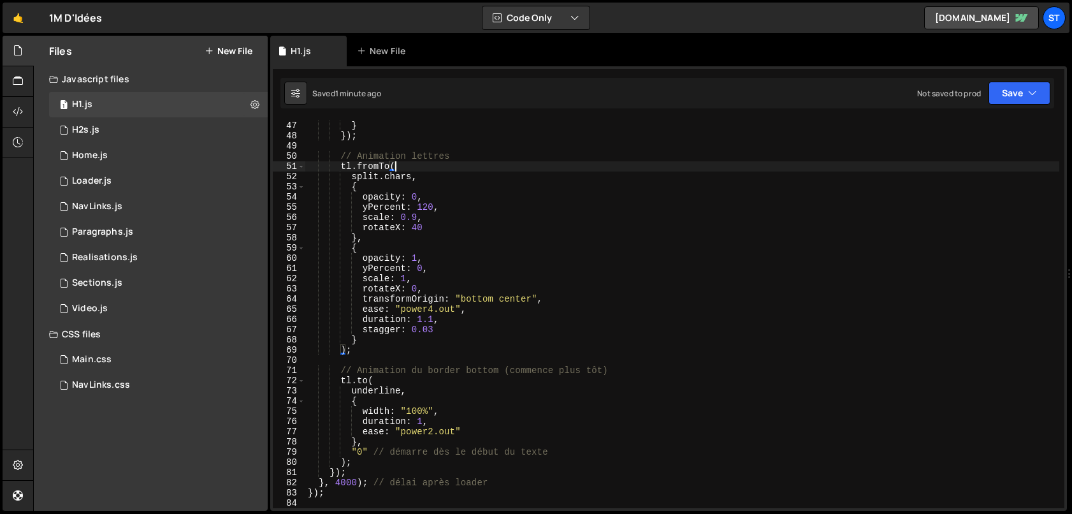
click at [417, 169] on div "toggleActions : "play none none reverse" } }) ; // Animation lettres tl . fromT…" at bounding box center [682, 314] width 754 height 409
type textarea "});"
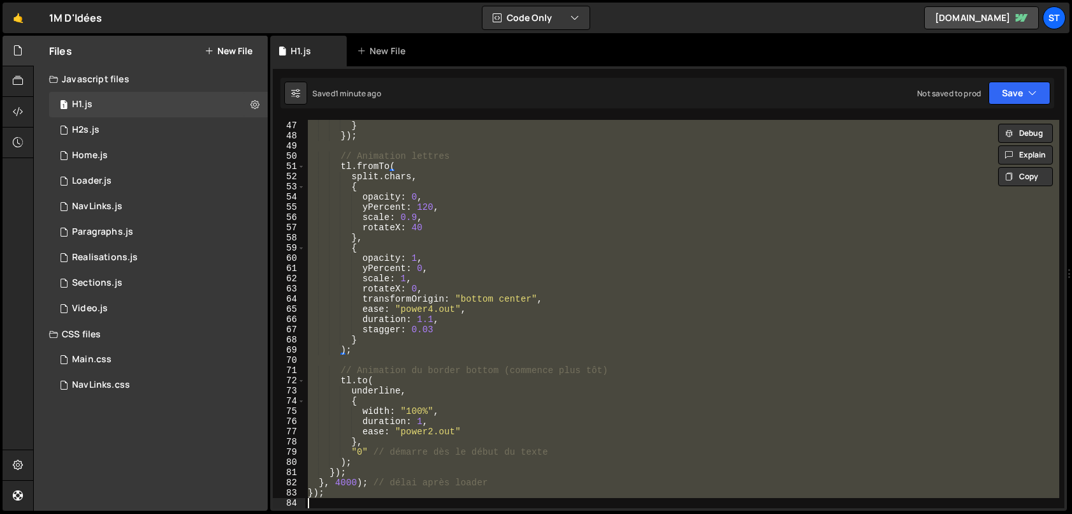
paste textarea
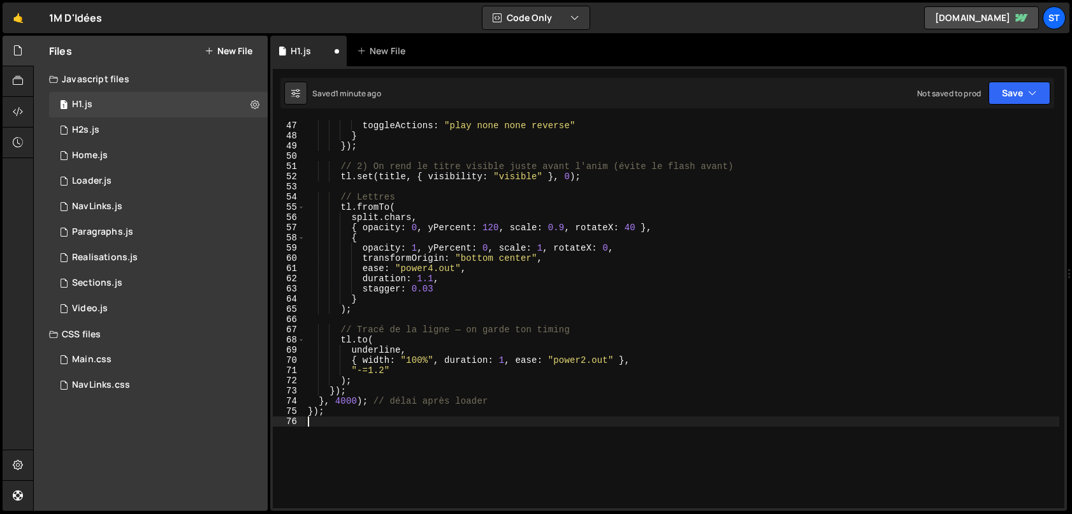
type textarea "});"
